Goal: Task Accomplishment & Management: Complete application form

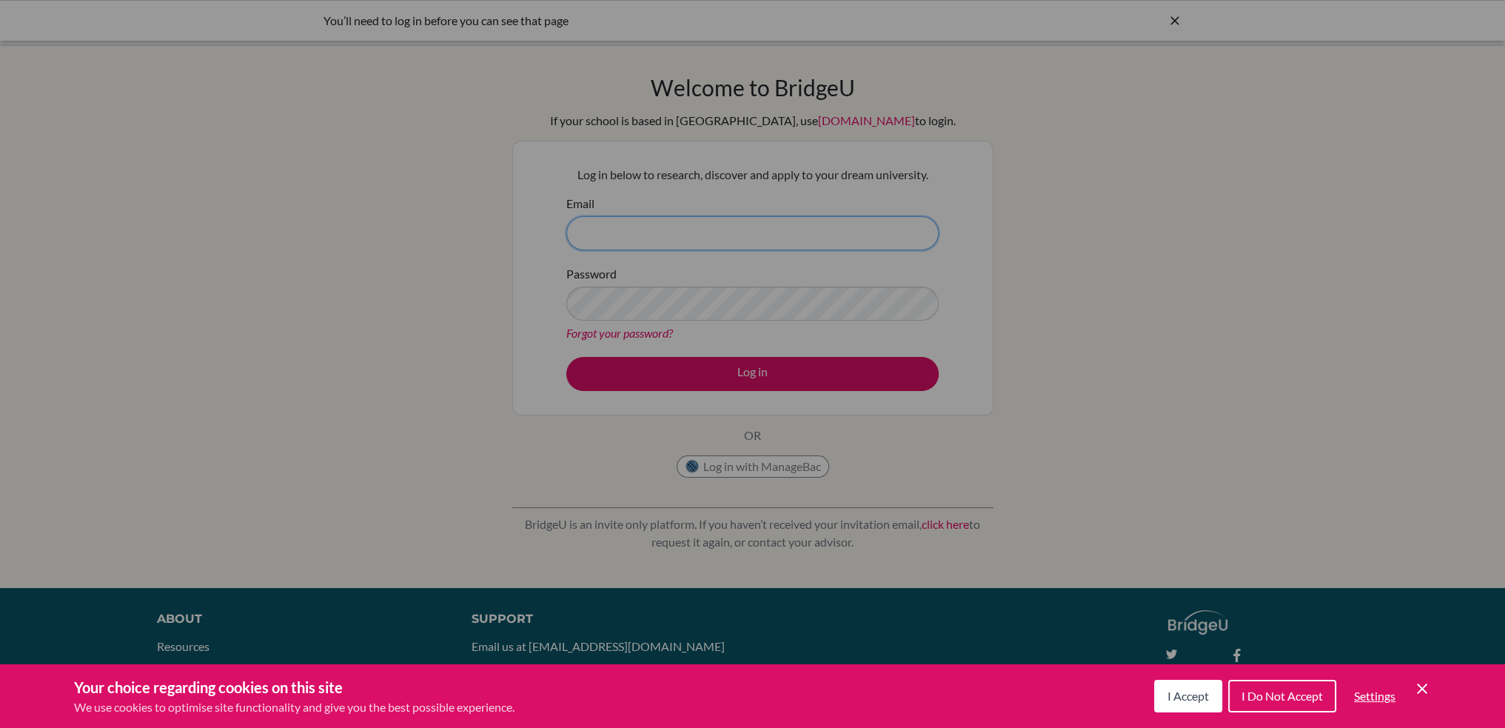
type input "jarg@stpaulsschool.org.uk"
click at [725, 364] on div "Cookie Preferences" at bounding box center [752, 364] width 1505 height 728
click at [1177, 694] on span "I Accept" at bounding box center [1188, 696] width 41 height 14
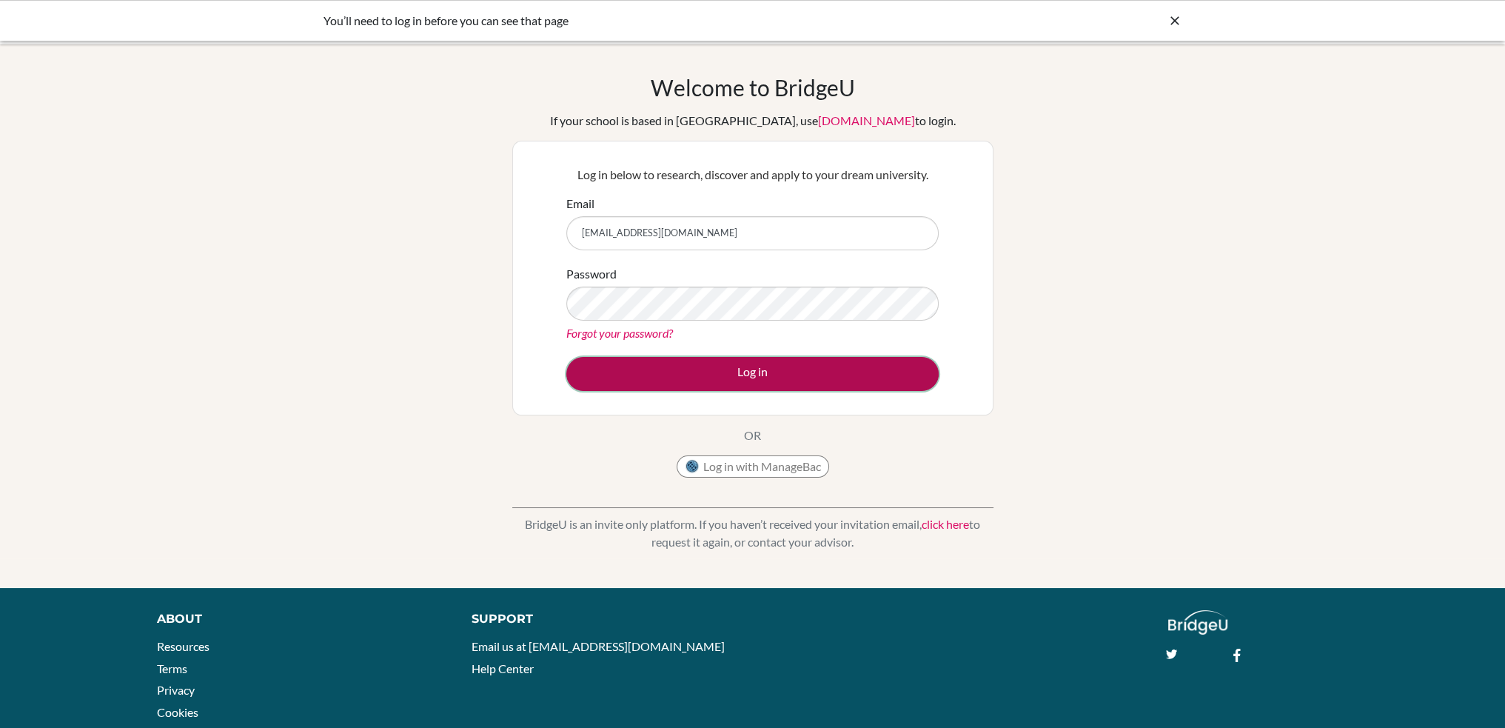
click at [832, 372] on button "Log in" at bounding box center [752, 374] width 372 height 34
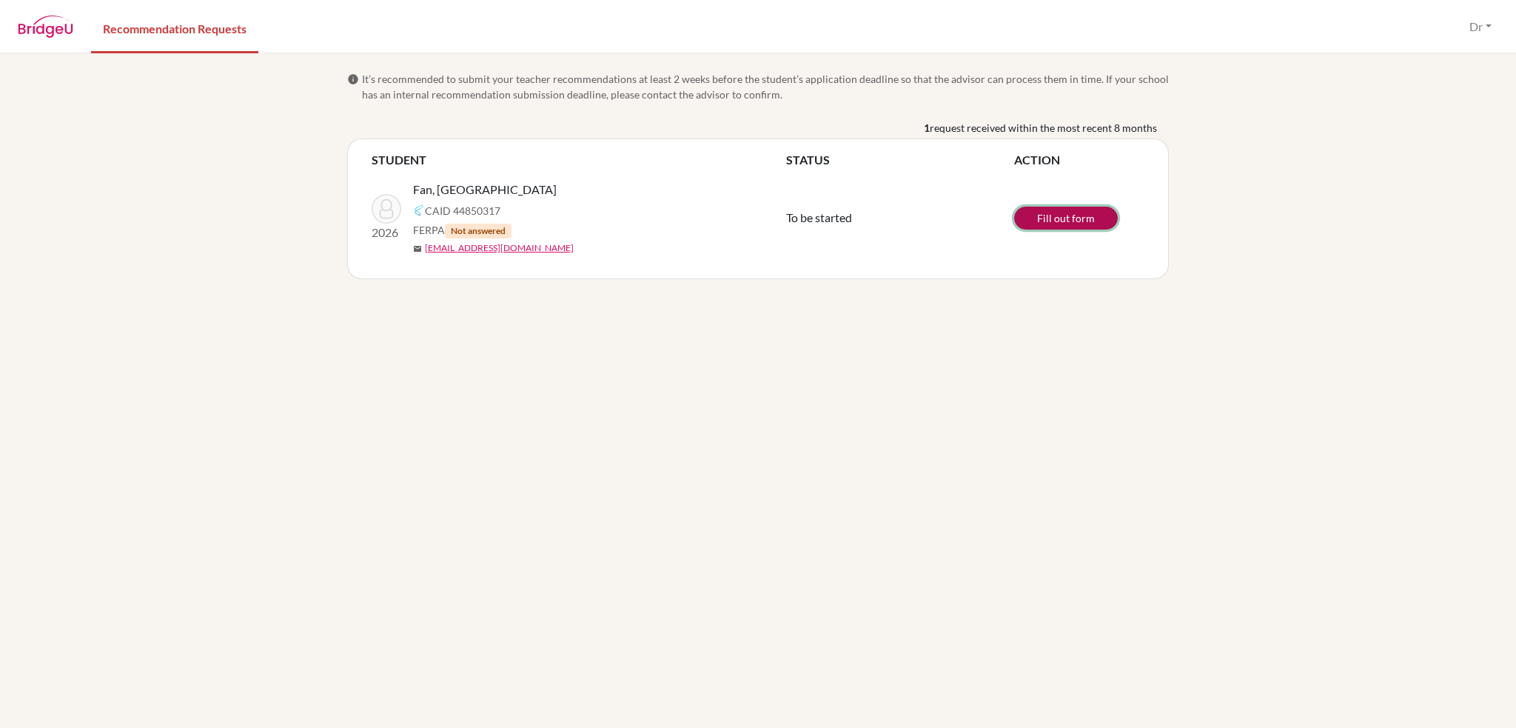
click at [1057, 213] on link "Fill out form" at bounding box center [1066, 218] width 104 height 23
